Goal: Information Seeking & Learning: Learn about a topic

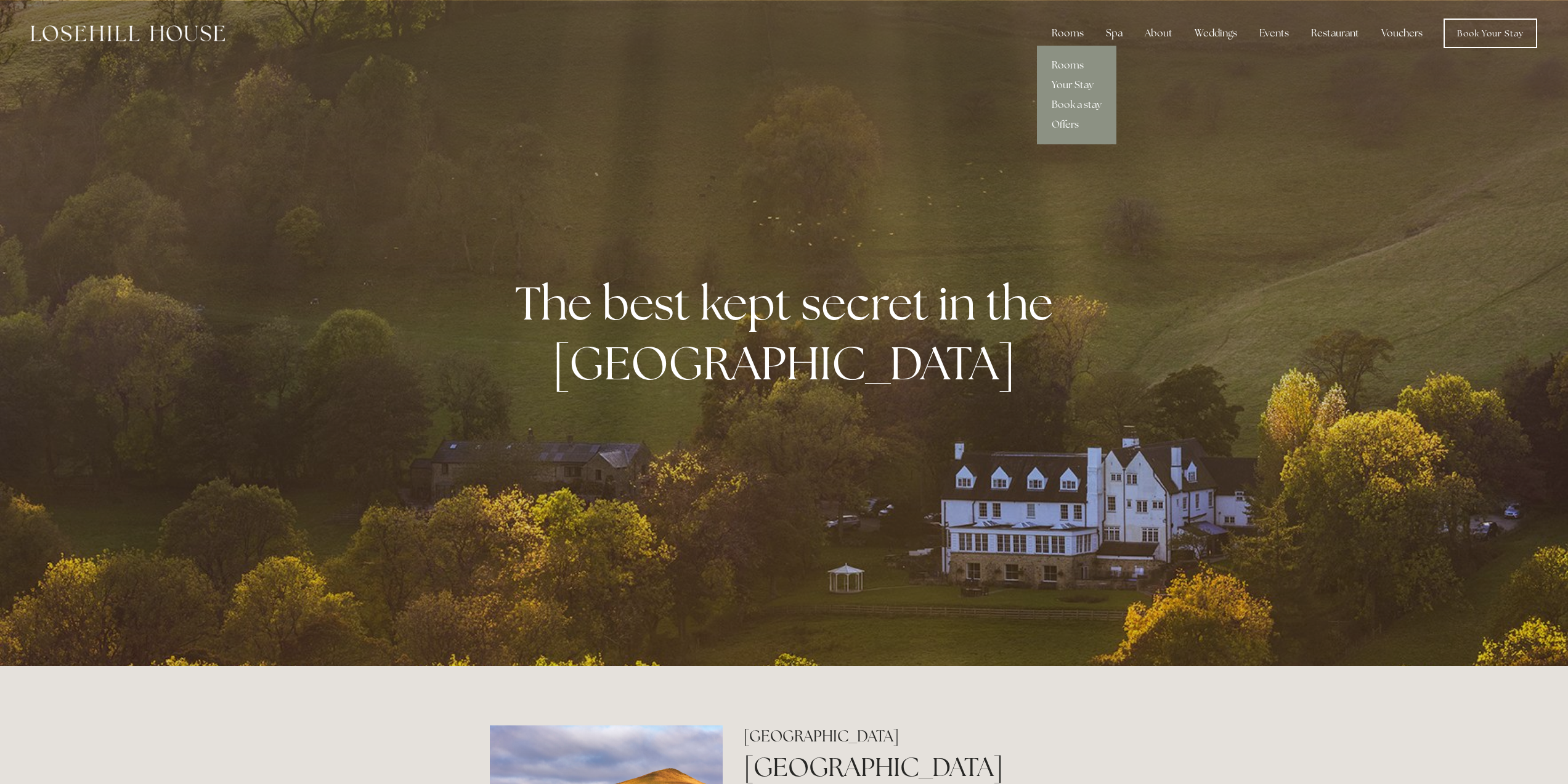
click at [1079, 66] on link "Rooms" at bounding box center [1077, 65] width 79 height 20
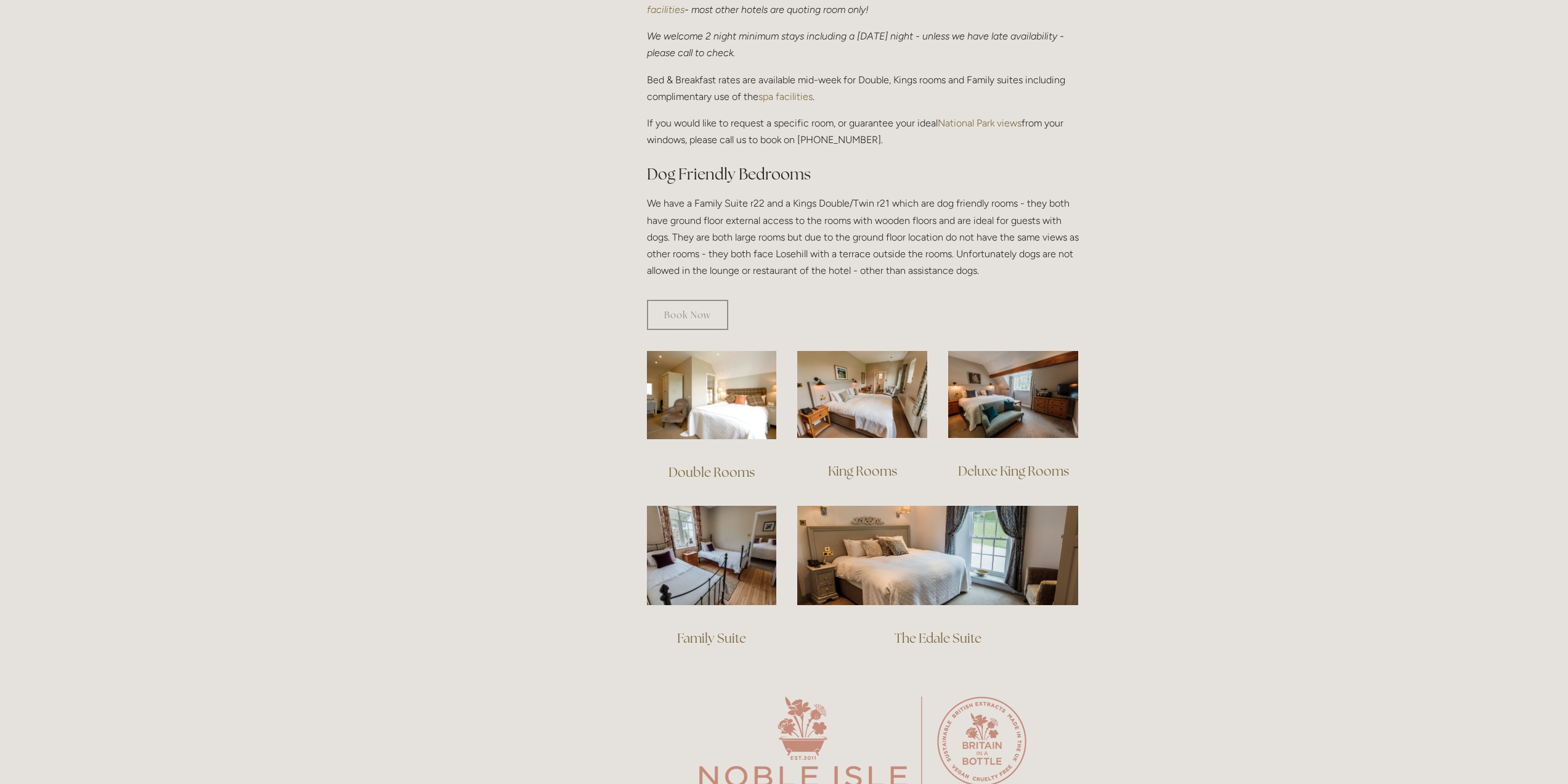
scroll to position [616, 0]
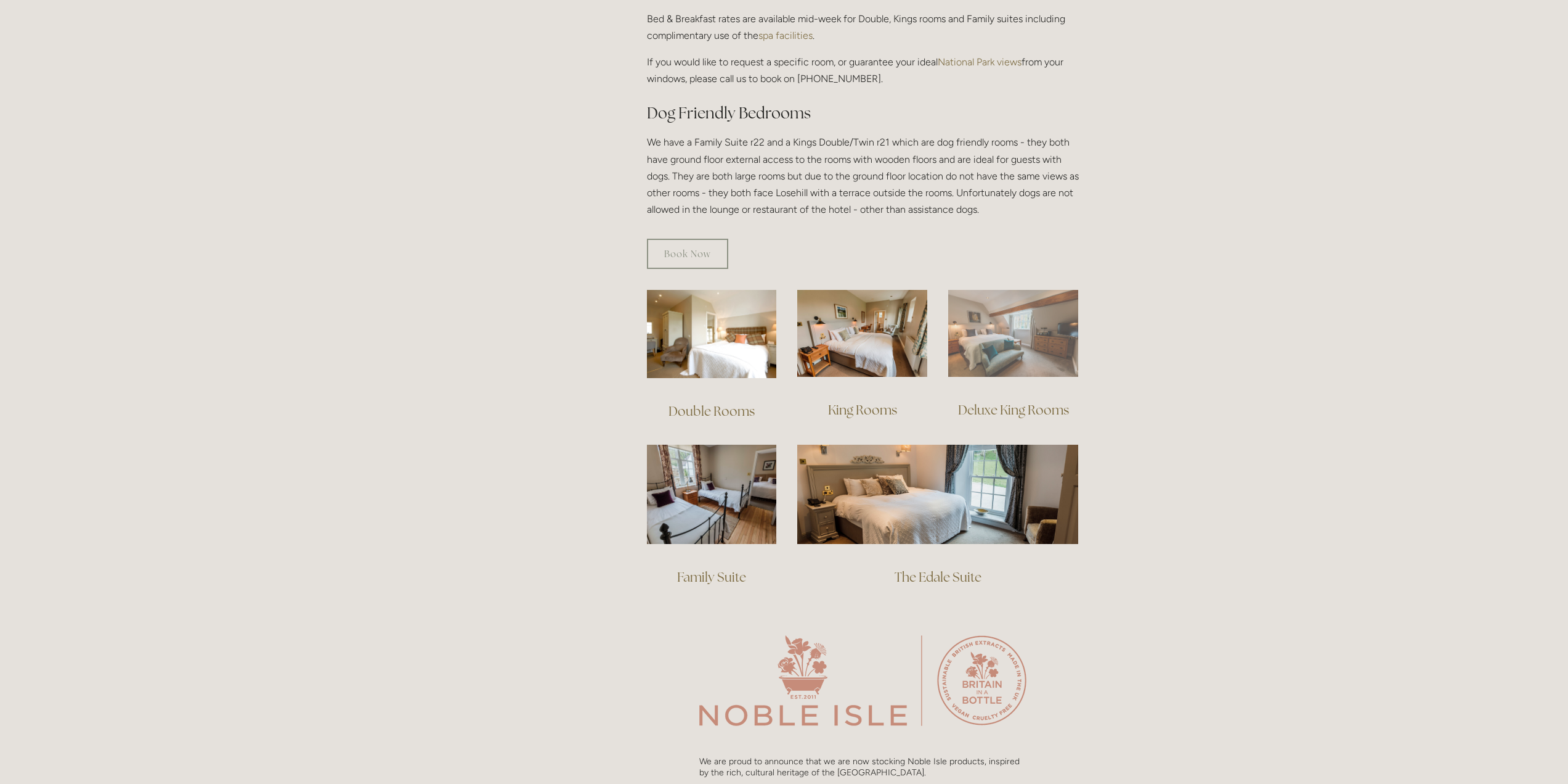
click at [1026, 319] on img at bounding box center [1013, 333] width 130 height 87
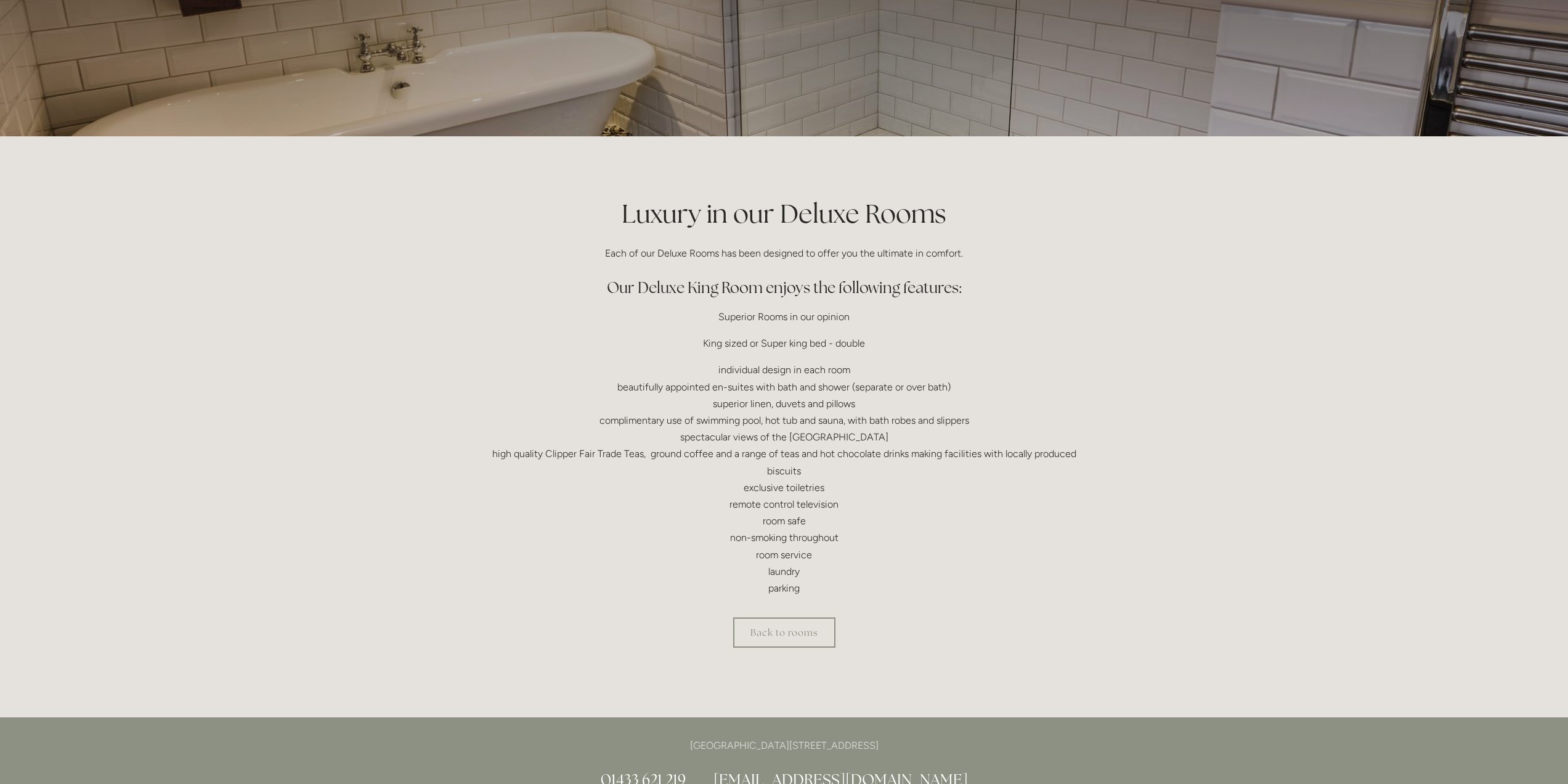
scroll to position [123, 0]
click at [796, 629] on link "Back to rooms" at bounding box center [784, 631] width 103 height 30
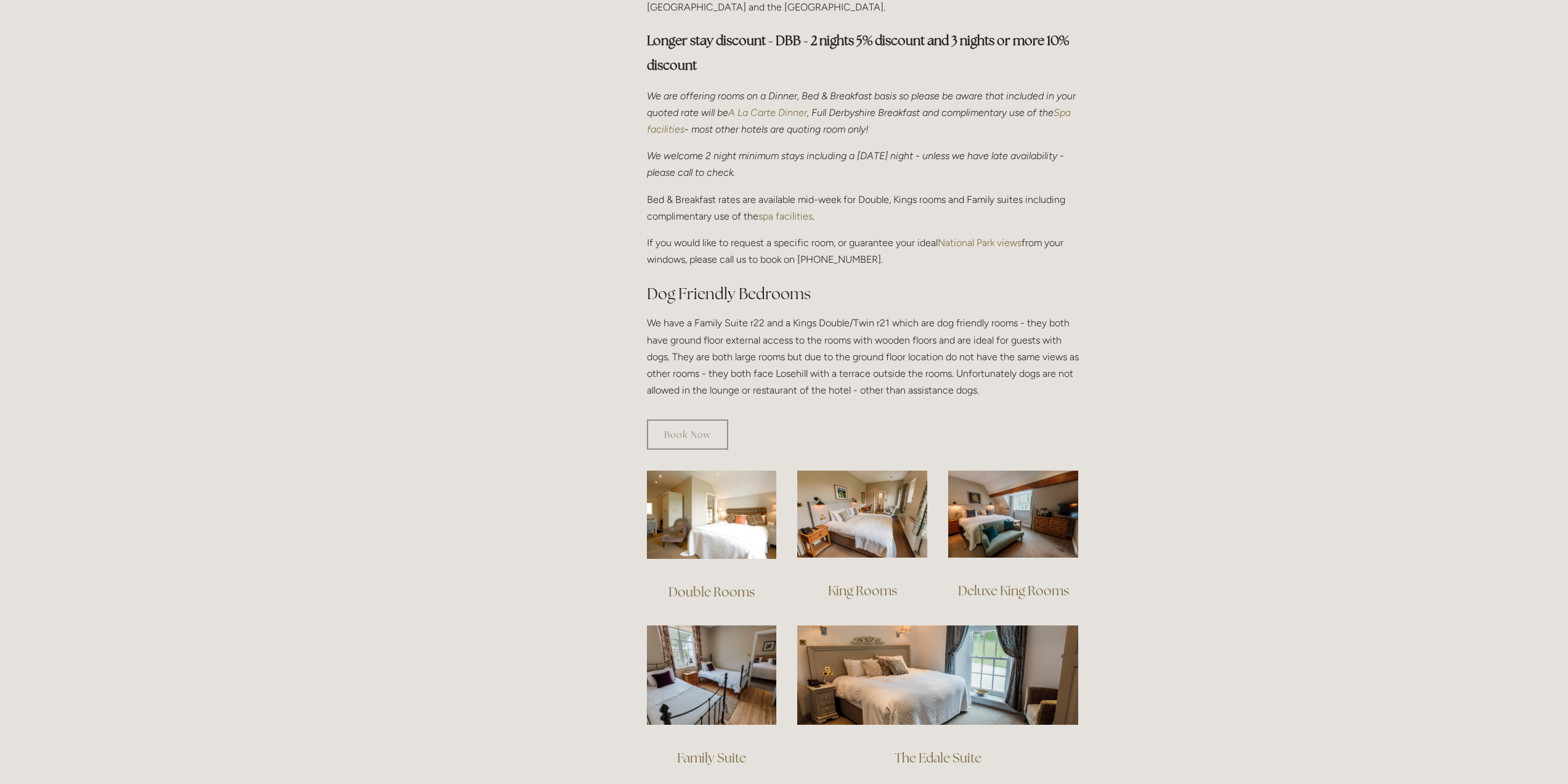
scroll to position [555, 0]
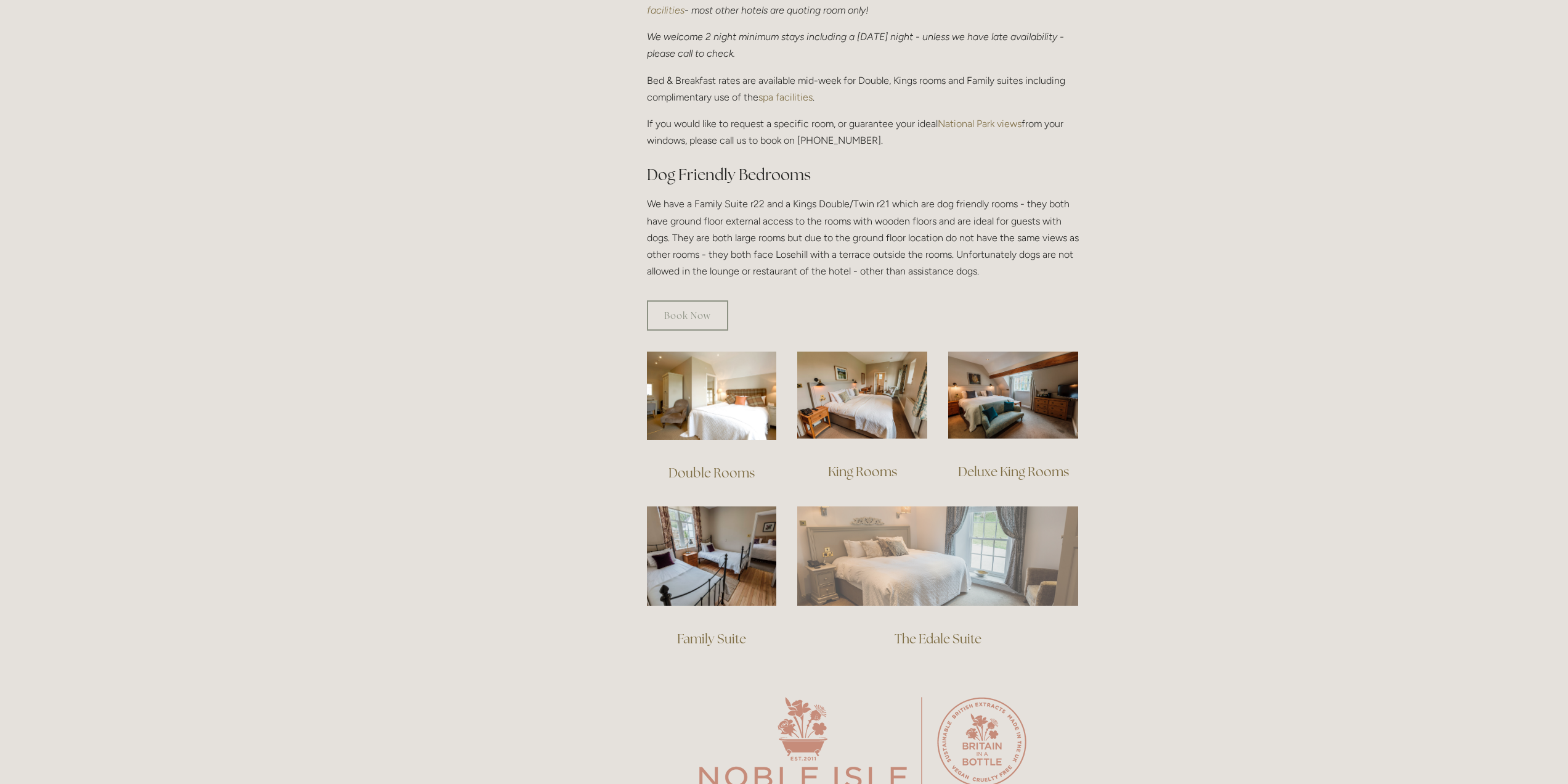
click at [973, 546] on img at bounding box center [937, 555] width 281 height 98
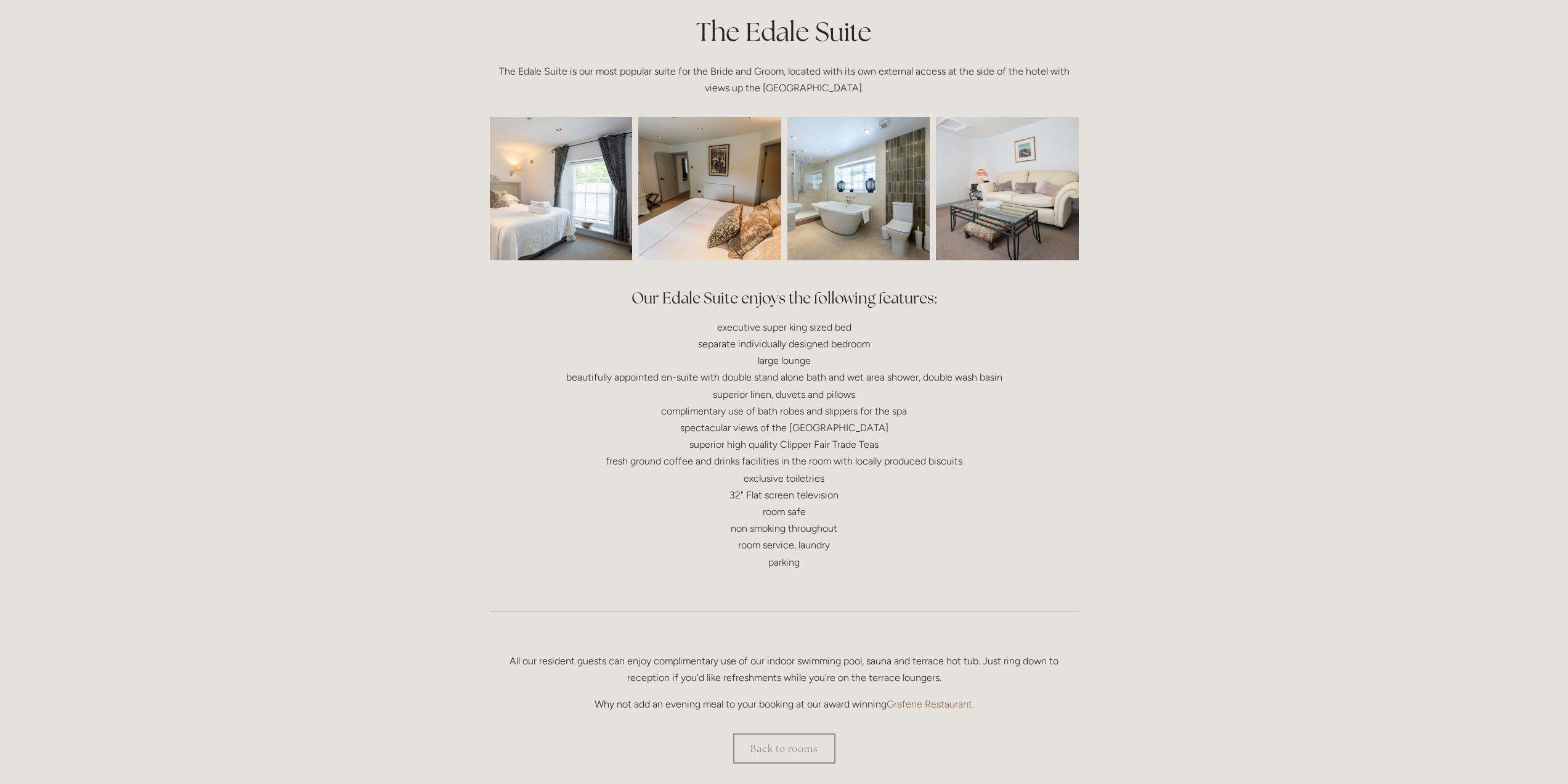
scroll to position [309, 0]
